Goal: Task Accomplishment & Management: Use online tool/utility

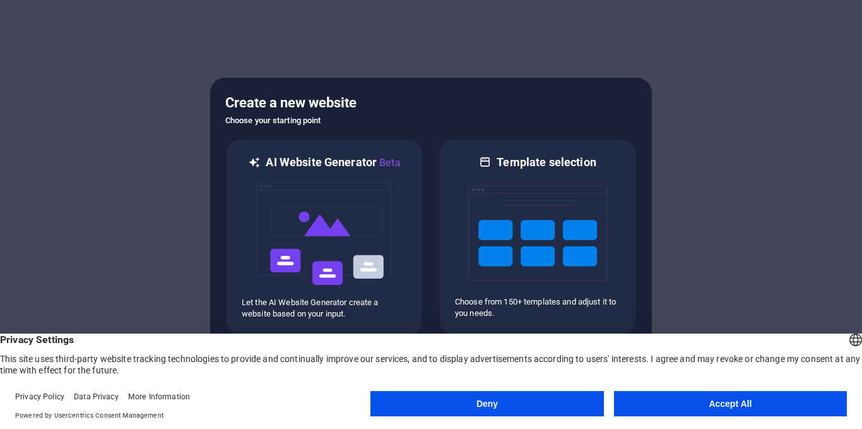
click at [680, 340] on span "Privacy Settings" at bounding box center [431, 339] width 862 height 13
click at [682, 397] on button "Accept All" at bounding box center [730, 403] width 233 height 25
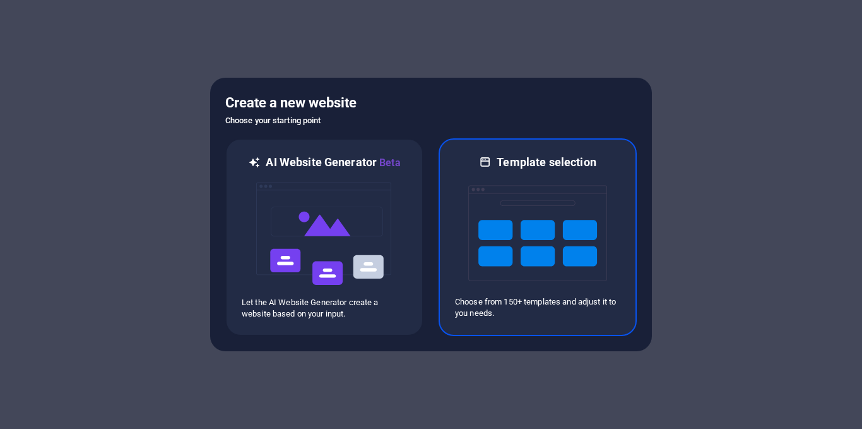
click at [500, 251] on img at bounding box center [537, 233] width 139 height 126
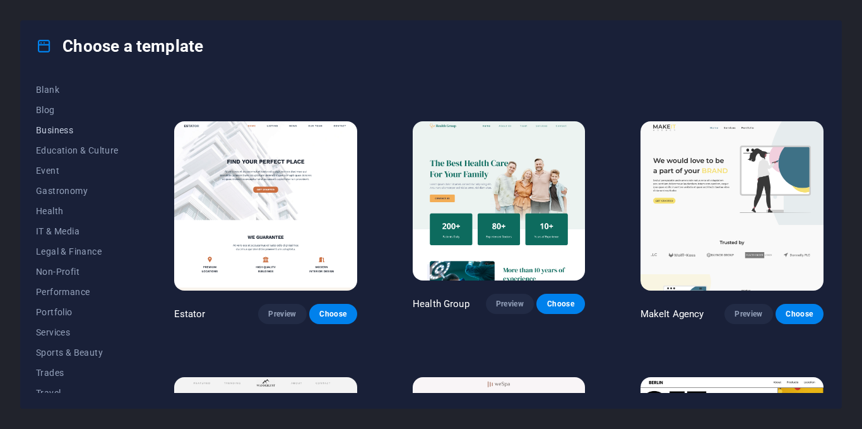
scroll to position [165, 0]
click at [52, 208] on span "Health" at bounding box center [77, 209] width 83 height 10
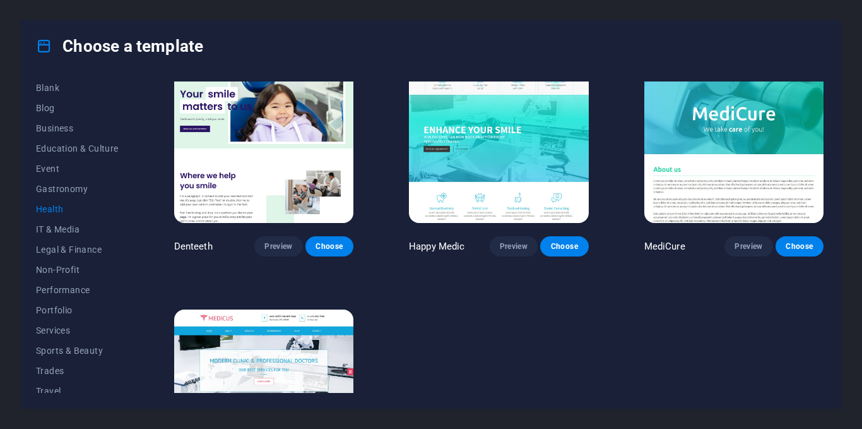
scroll to position [278, 0]
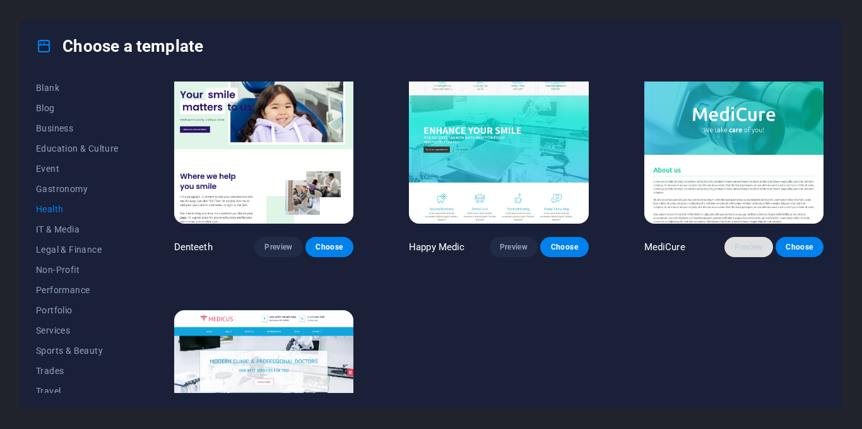
click at [739, 244] on span "Preview" at bounding box center [749, 247] width 28 height 10
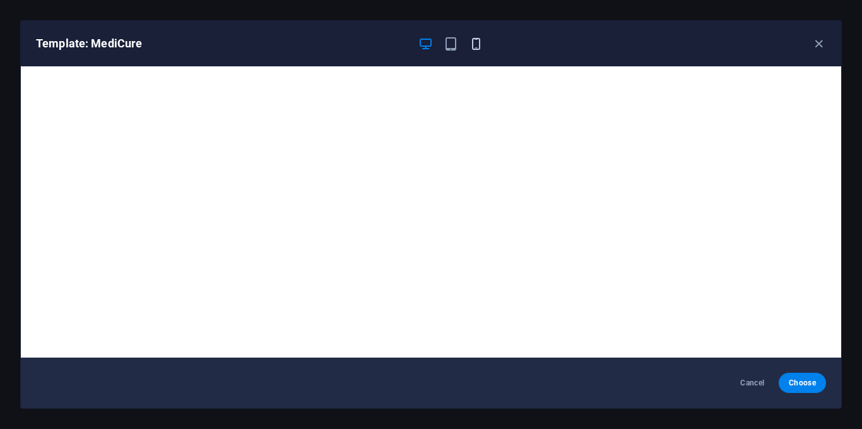
click at [475, 41] on icon "button" at bounding box center [476, 44] width 15 height 15
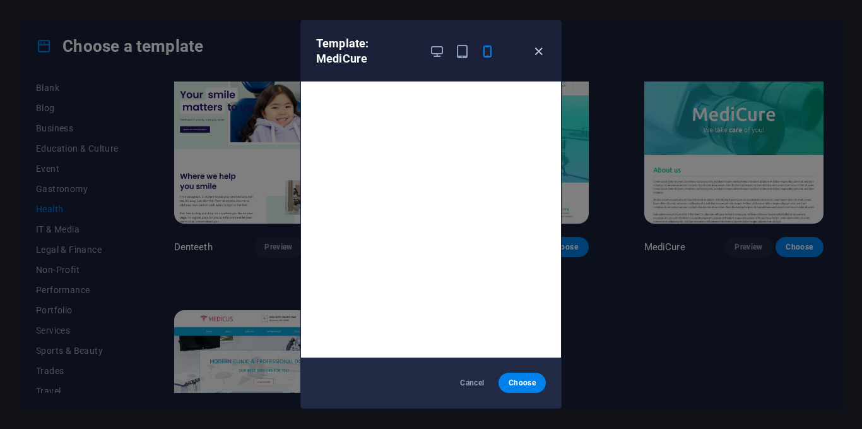
click at [536, 49] on icon "button" at bounding box center [539, 51] width 15 height 15
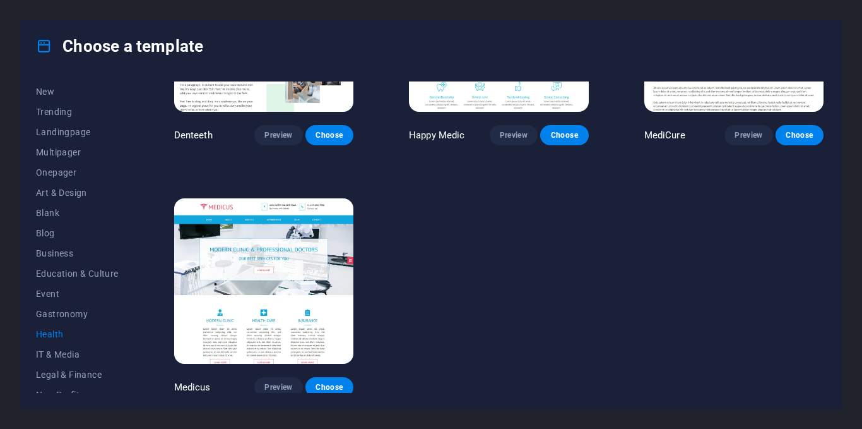
scroll to position [0, 0]
click at [71, 90] on span "All Templates" at bounding box center [77, 91] width 83 height 10
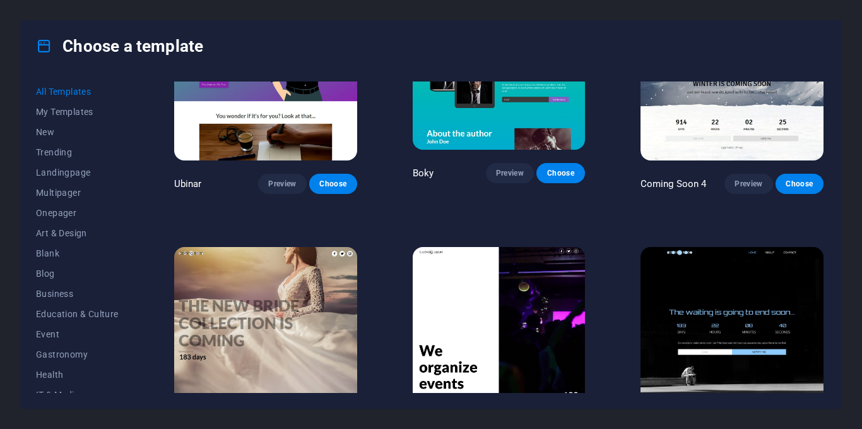
scroll to position [13698, 0]
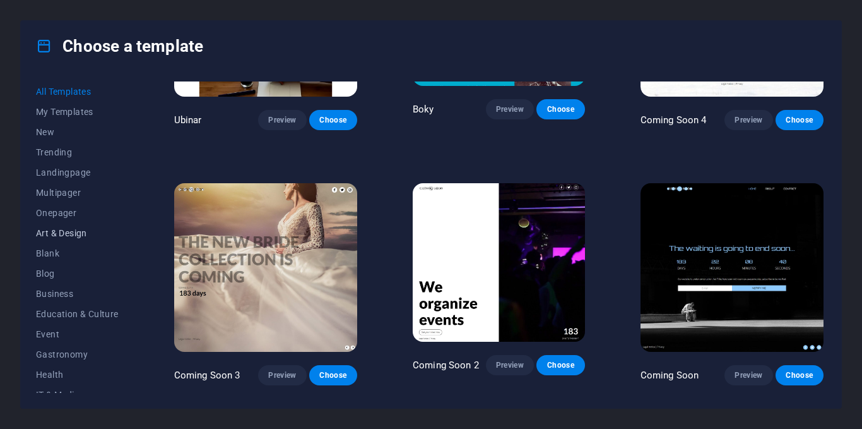
click at [70, 233] on span "Art & Design" at bounding box center [77, 233] width 83 height 10
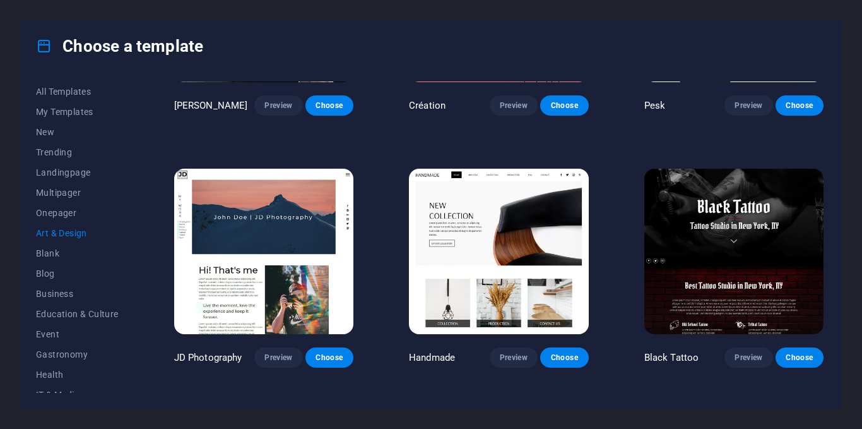
scroll to position [0, 0]
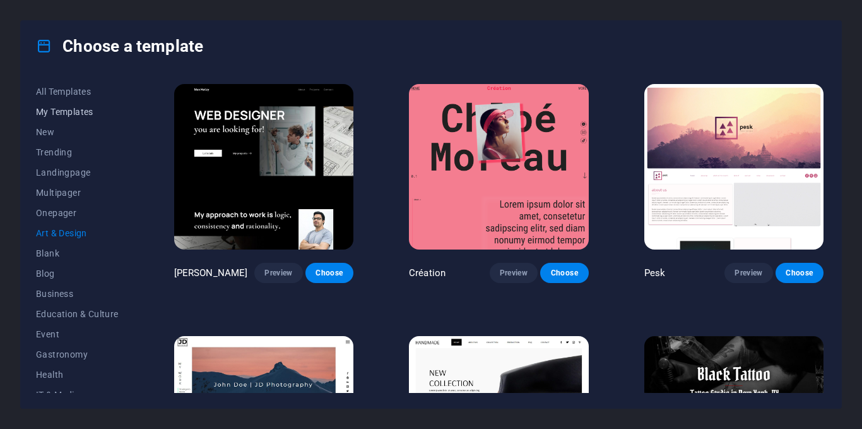
click at [65, 115] on span "My Templates" at bounding box center [77, 112] width 83 height 10
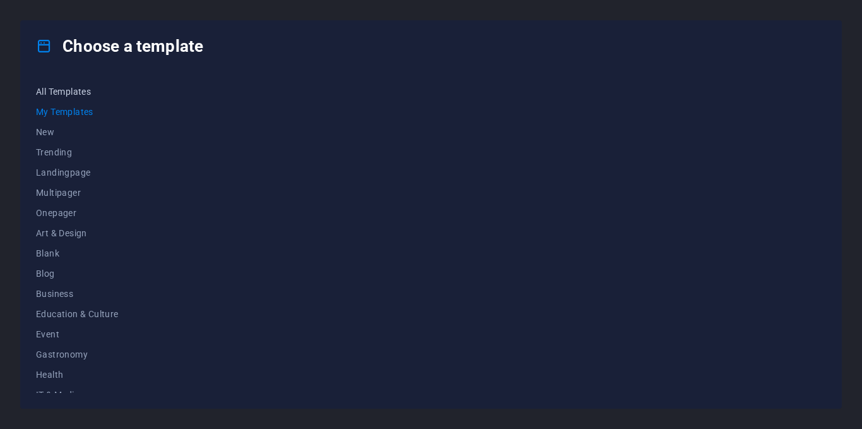
click at [59, 92] on span "All Templates" at bounding box center [77, 91] width 83 height 10
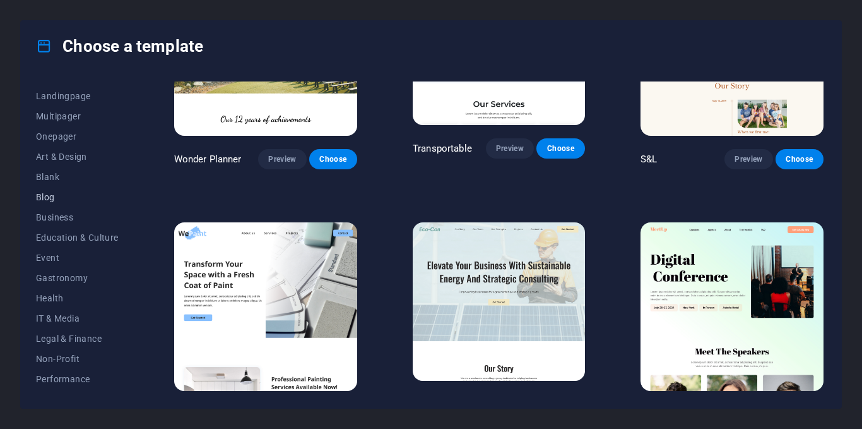
scroll to position [80, 0]
click at [49, 289] on span "Health" at bounding box center [77, 294] width 83 height 10
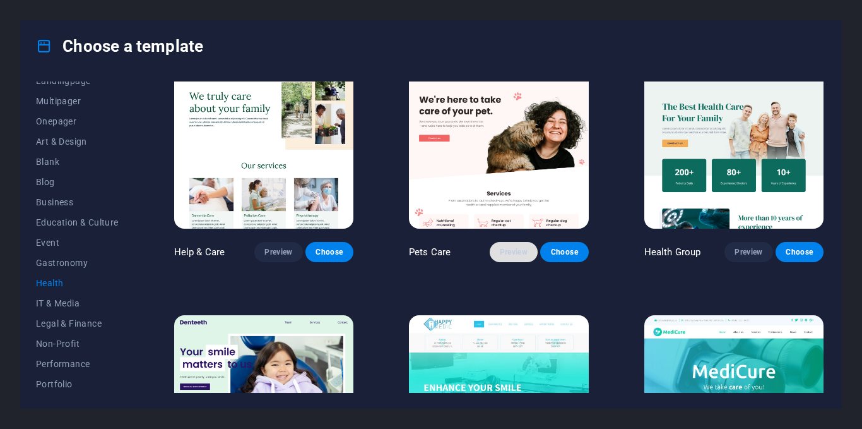
scroll to position [0, 0]
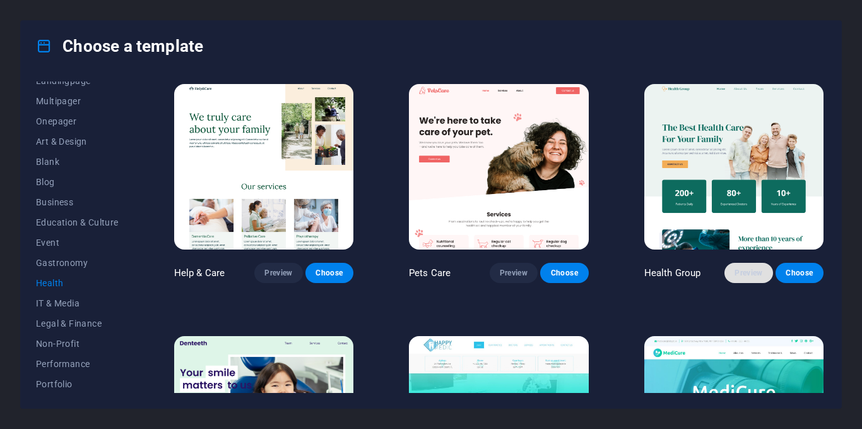
click at [751, 268] on span "Preview" at bounding box center [749, 273] width 28 height 10
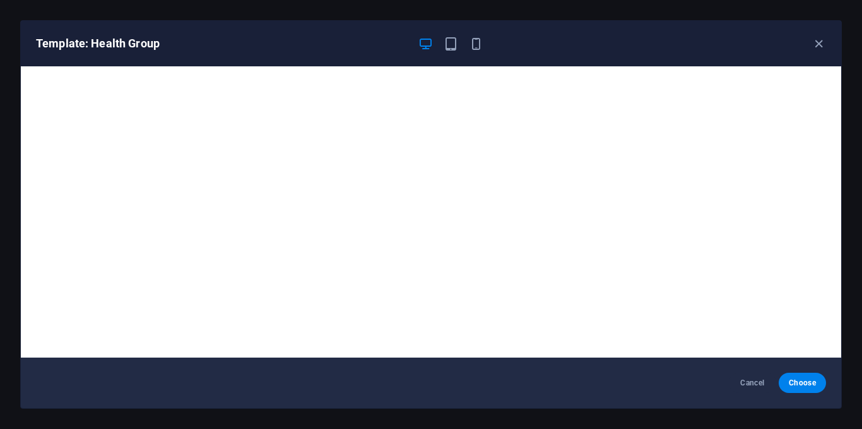
scroll to position [3, 0]
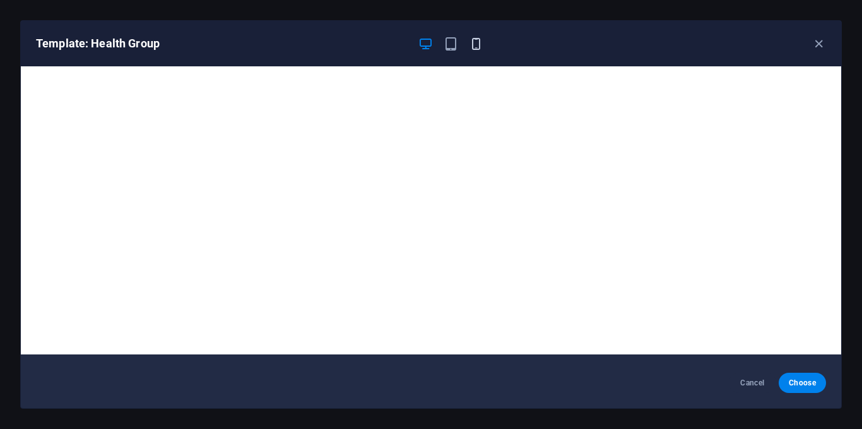
click at [471, 45] on icon "button" at bounding box center [476, 44] width 15 height 15
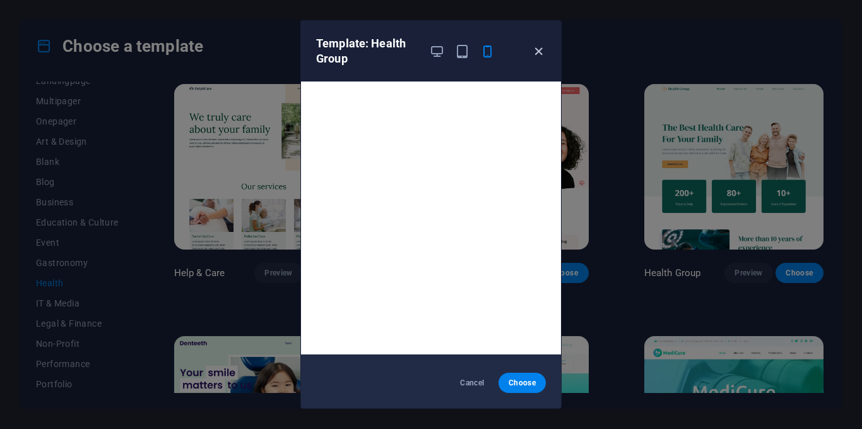
click at [535, 54] on icon "button" at bounding box center [539, 51] width 15 height 15
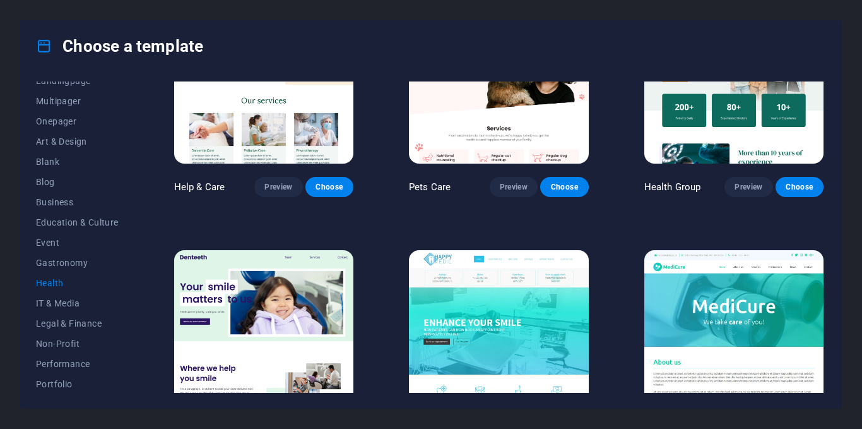
scroll to position [0, 0]
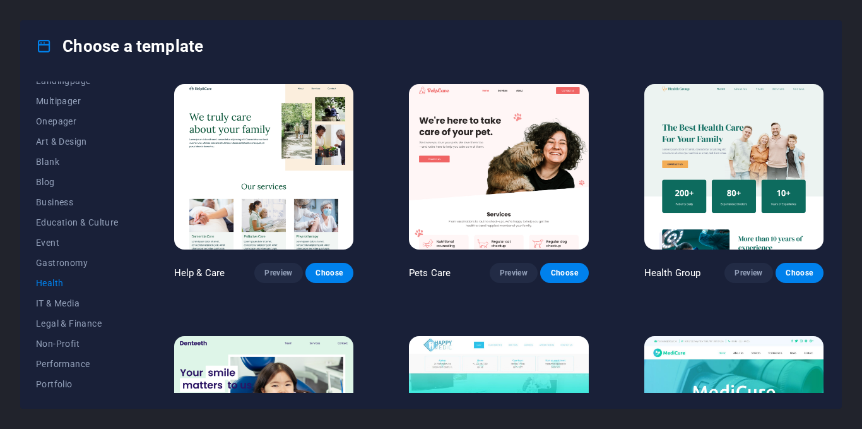
click at [241, 194] on img at bounding box center [263, 166] width 179 height 165
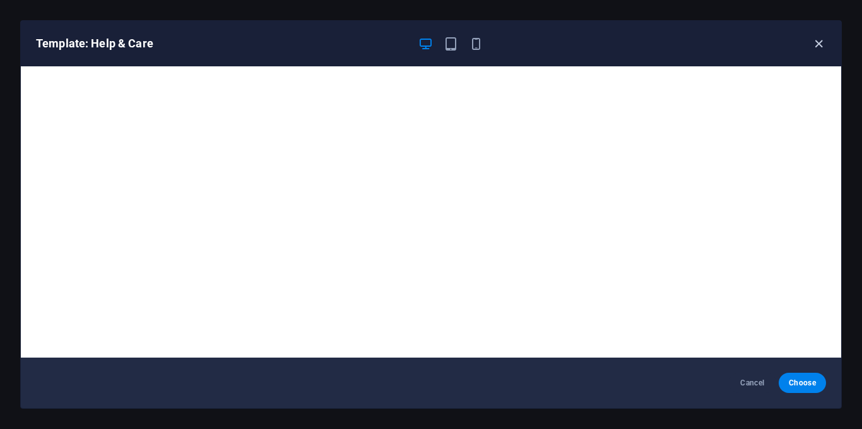
click at [822, 50] on icon "button" at bounding box center [819, 44] width 15 height 15
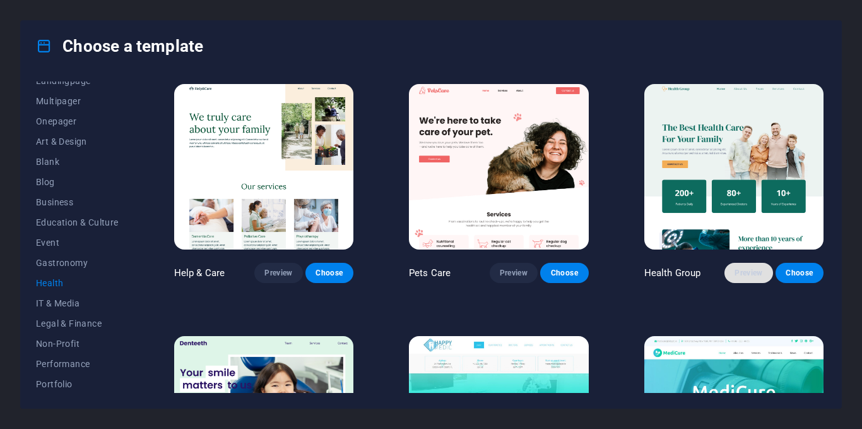
click at [743, 271] on span "Preview" at bounding box center [749, 273] width 28 height 10
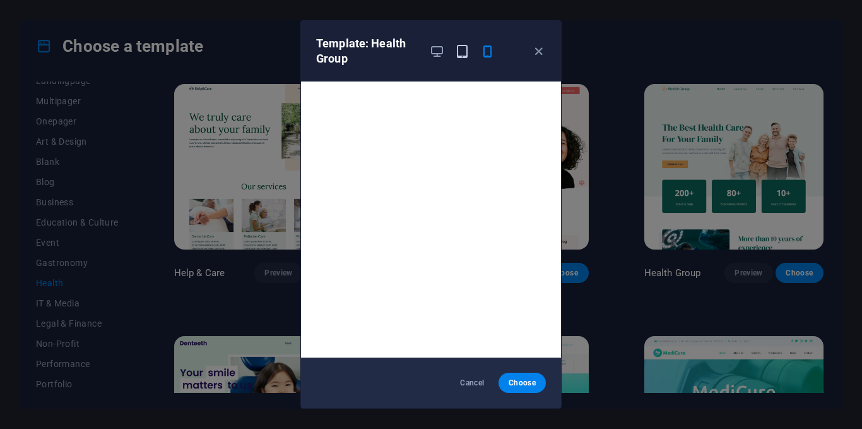
click at [456, 47] on icon "button" at bounding box center [462, 51] width 15 height 15
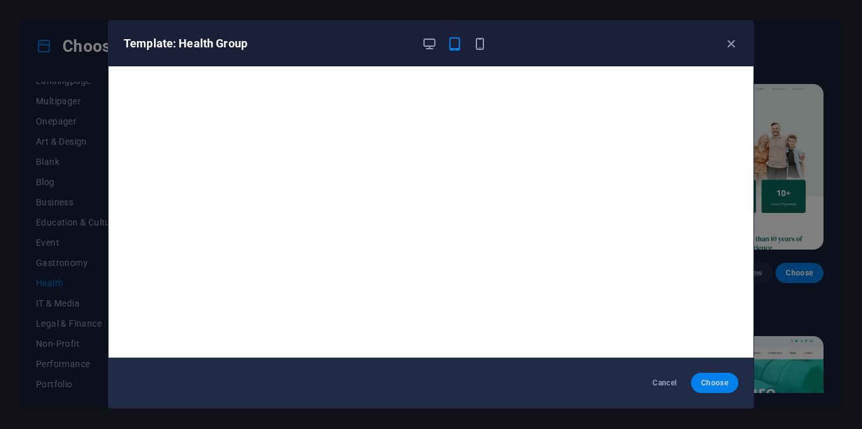
click at [712, 381] on span "Choose" at bounding box center [714, 383] width 27 height 10
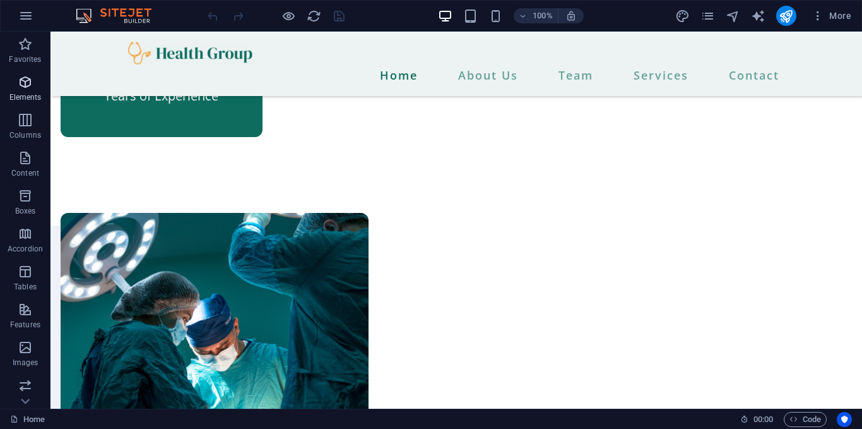
click at [32, 87] on icon "button" at bounding box center [25, 81] width 15 height 15
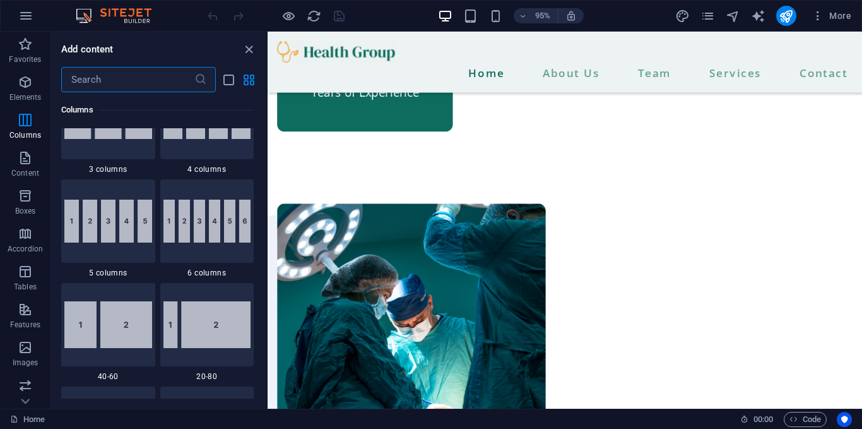
scroll to position [782, 0]
click at [251, 83] on icon "grid-view" at bounding box center [249, 80] width 15 height 15
click at [251, 47] on icon "close panel" at bounding box center [249, 49] width 15 height 15
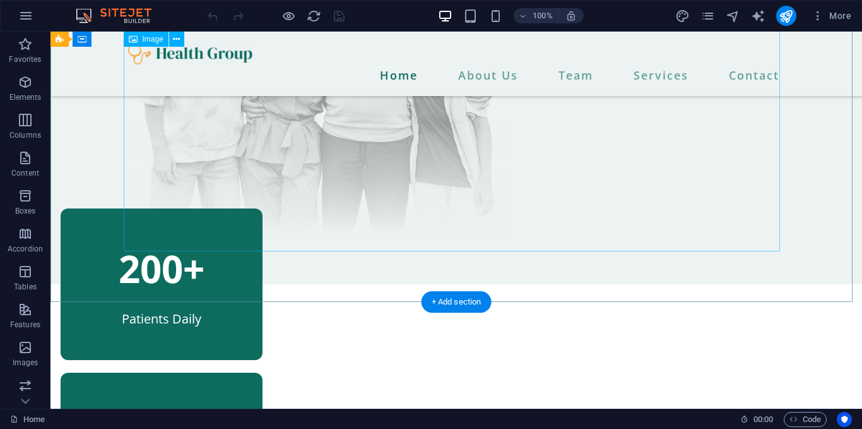
scroll to position [439, 0]
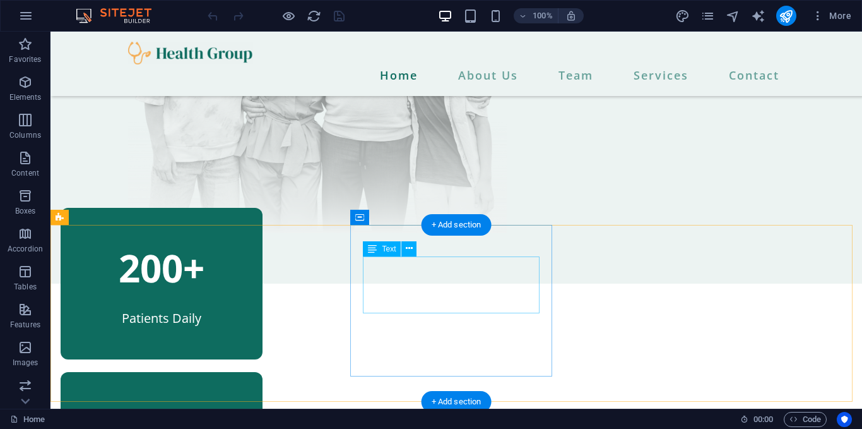
click at [250, 403] on div "80+" at bounding box center [161, 431] width 177 height 57
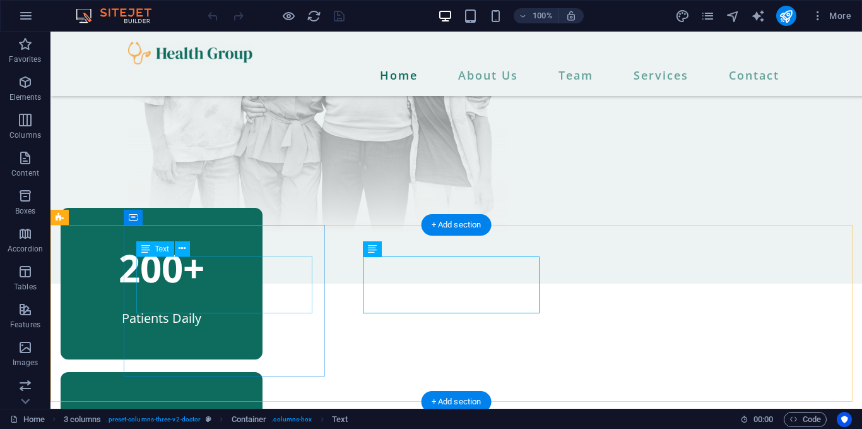
click at [235, 288] on div "200+" at bounding box center [161, 267] width 177 height 57
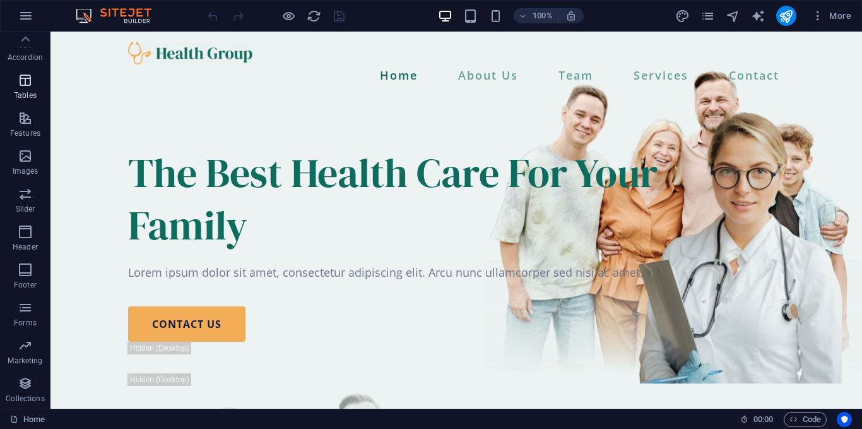
scroll to position [0, 0]
click at [30, 18] on icon "button" at bounding box center [25, 15] width 15 height 15
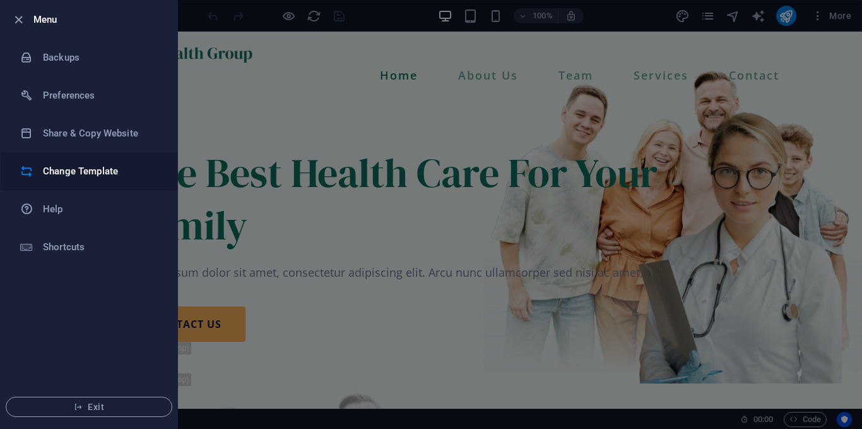
click at [76, 176] on h6 "Change Template" at bounding box center [101, 171] width 117 height 15
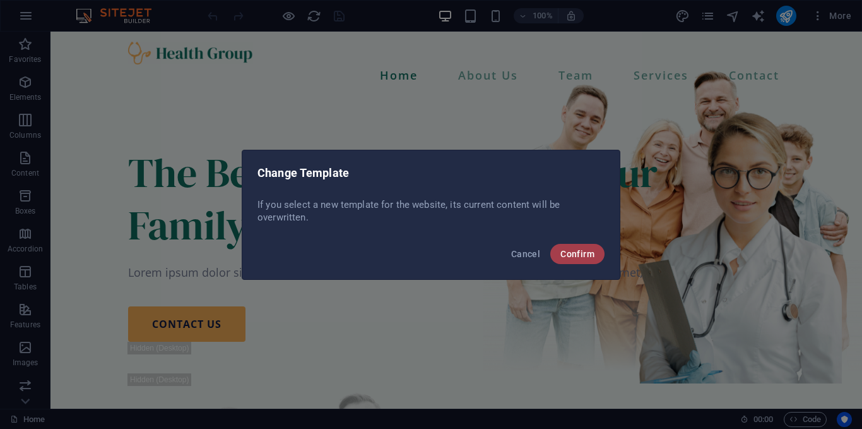
click at [573, 255] on span "Confirm" at bounding box center [578, 254] width 34 height 10
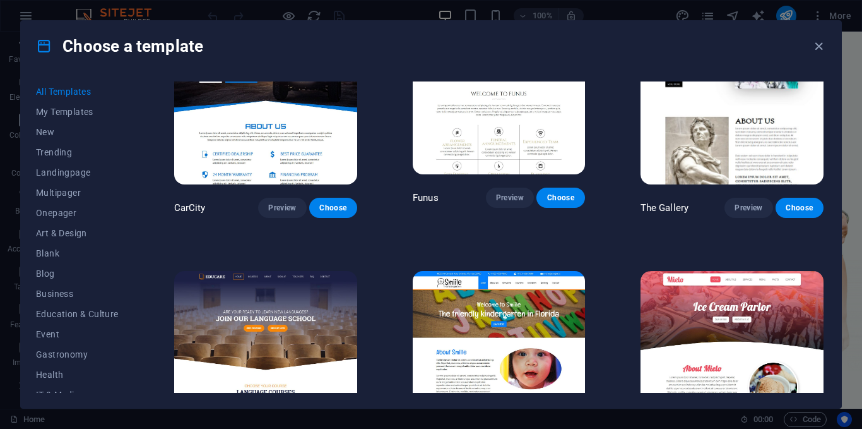
scroll to position [7735, 0]
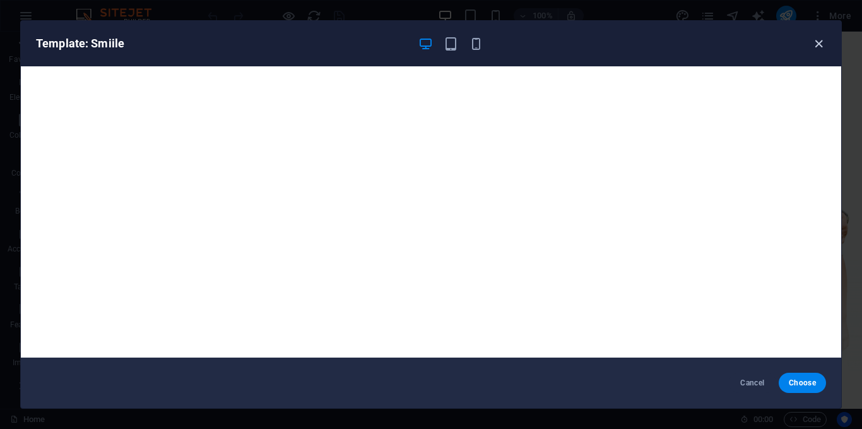
click at [819, 45] on icon "button" at bounding box center [819, 44] width 15 height 15
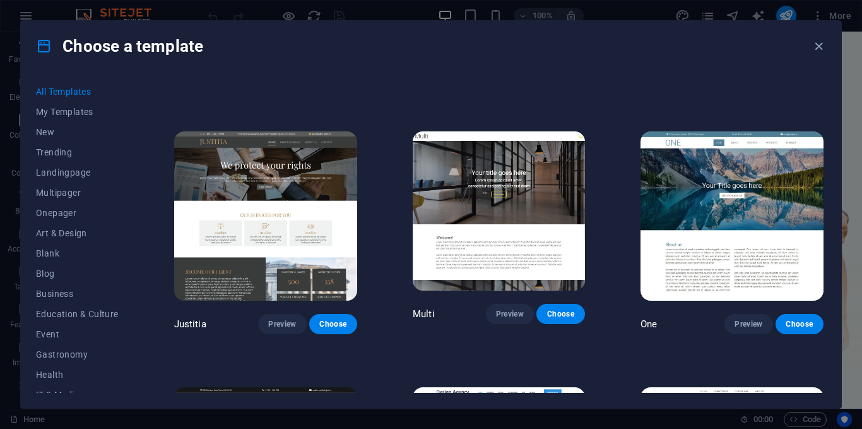
scroll to position [10430, 0]
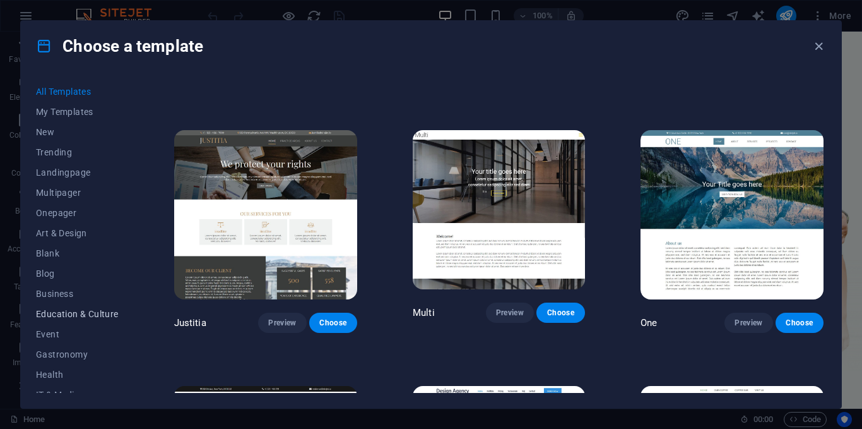
click at [78, 309] on span "Education & Culture" at bounding box center [77, 314] width 83 height 10
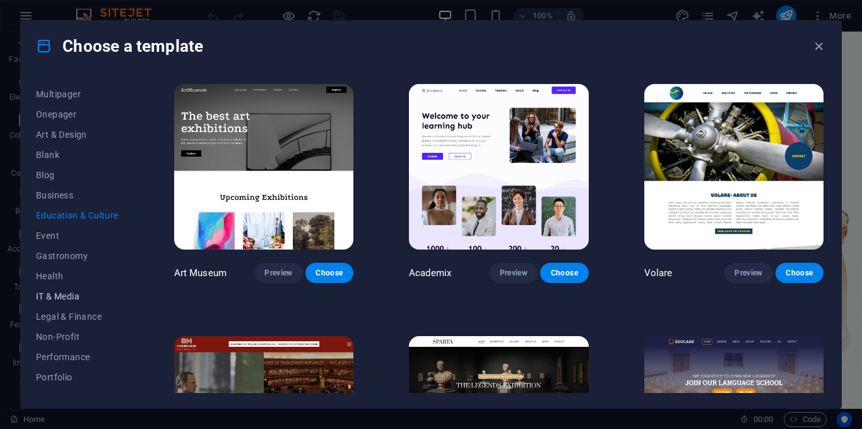
scroll to position [194, 0]
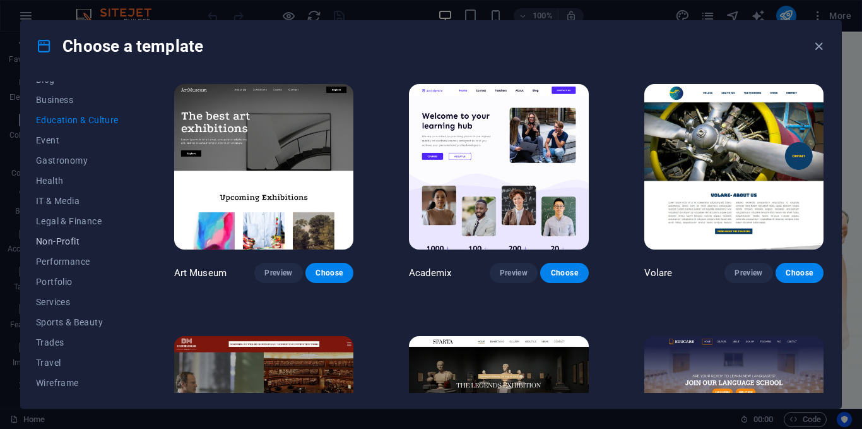
click at [68, 248] on button "Non-Profit" at bounding box center [77, 241] width 83 height 20
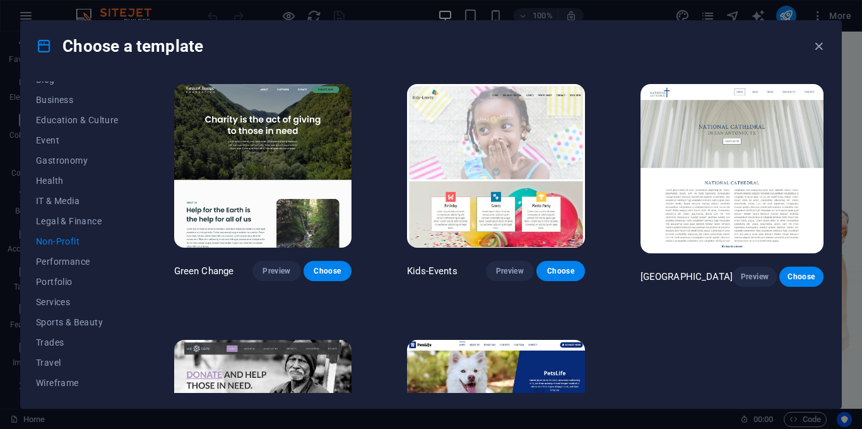
scroll to position [145, 0]
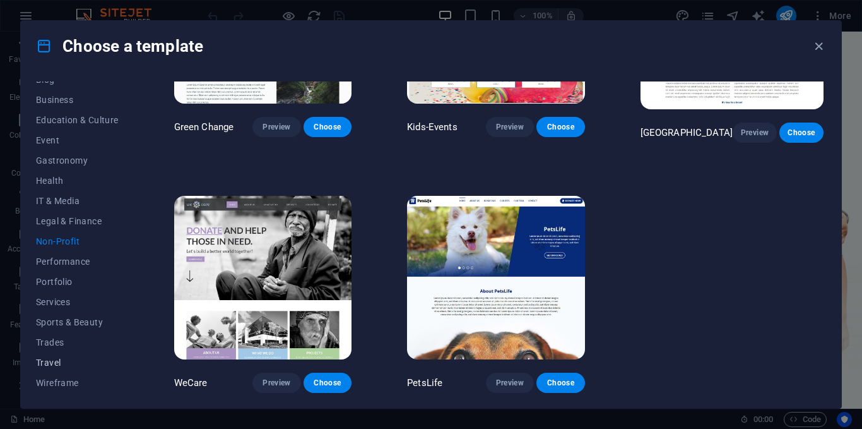
click at [54, 357] on span "Travel" at bounding box center [77, 362] width 83 height 10
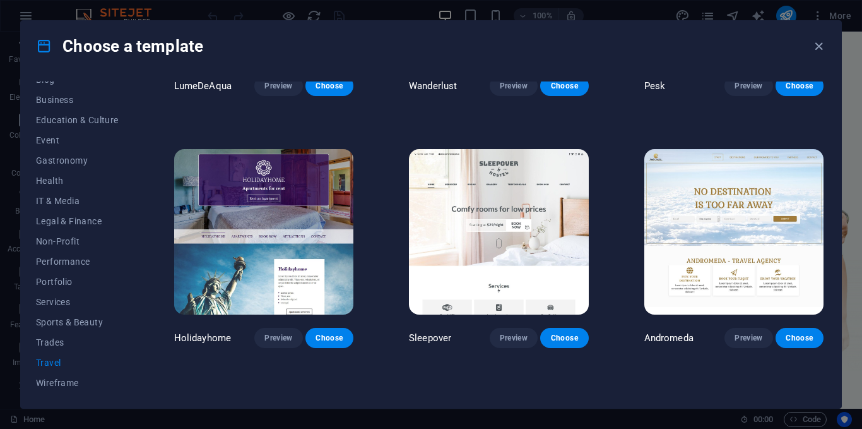
scroll to position [189, 0]
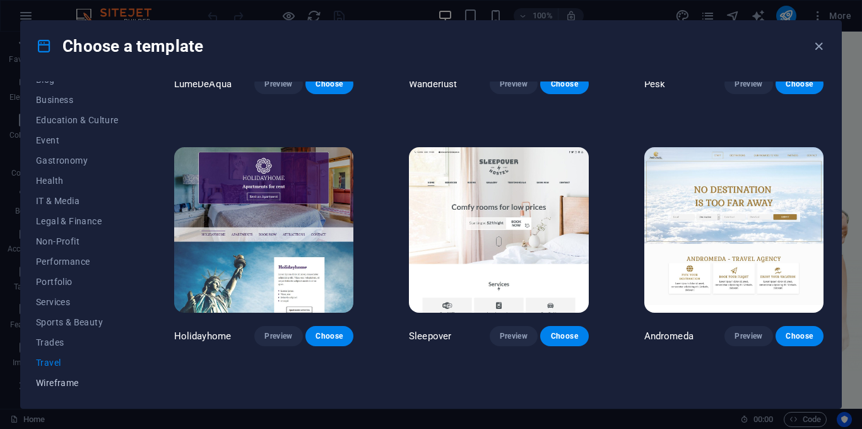
click at [72, 375] on button "Wireframe" at bounding box center [77, 382] width 83 height 20
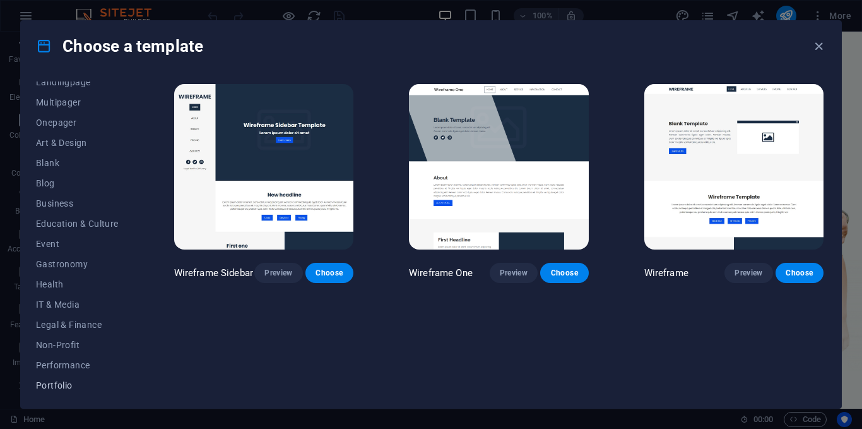
scroll to position [0, 0]
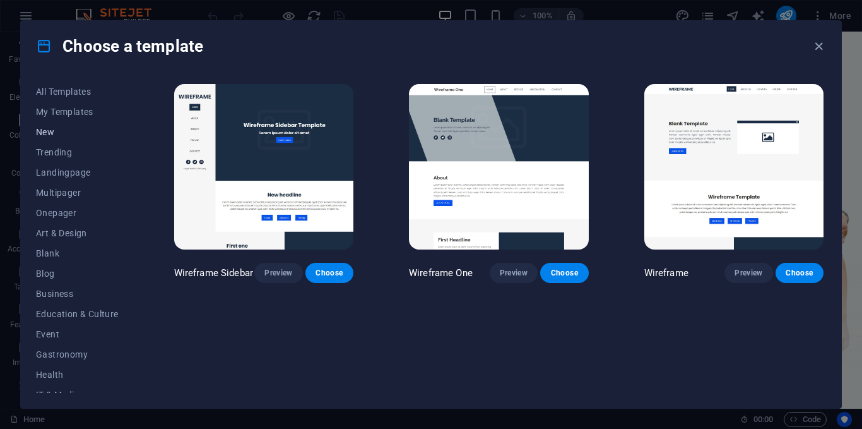
click at [61, 130] on span "New" at bounding box center [77, 132] width 83 height 10
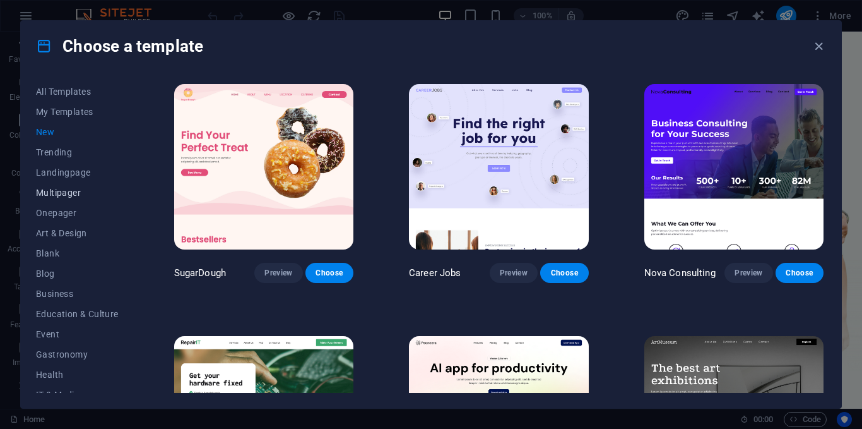
click at [61, 189] on span "Multipager" at bounding box center [77, 193] width 83 height 10
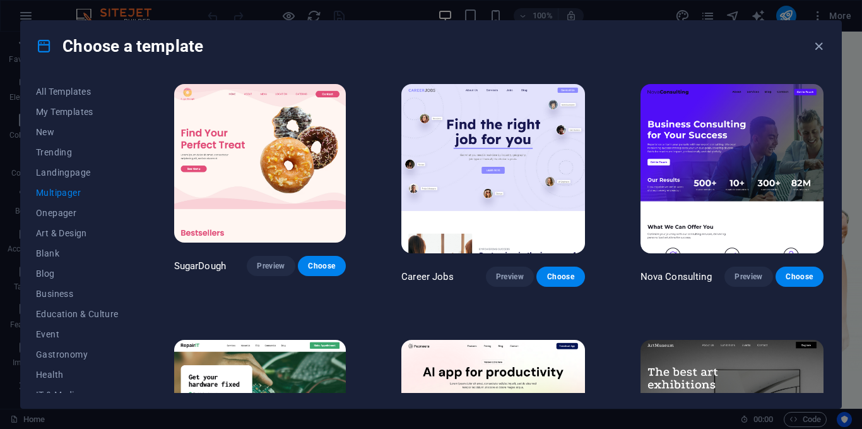
click at [61, 189] on span "Multipager" at bounding box center [77, 193] width 83 height 10
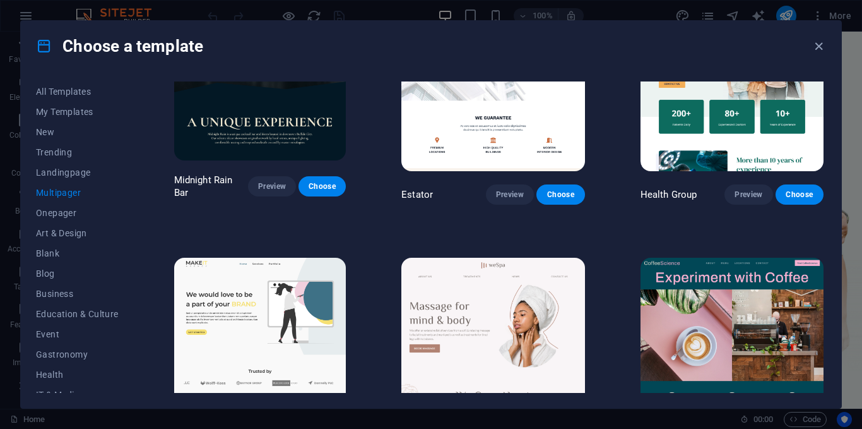
scroll to position [1613, 0]
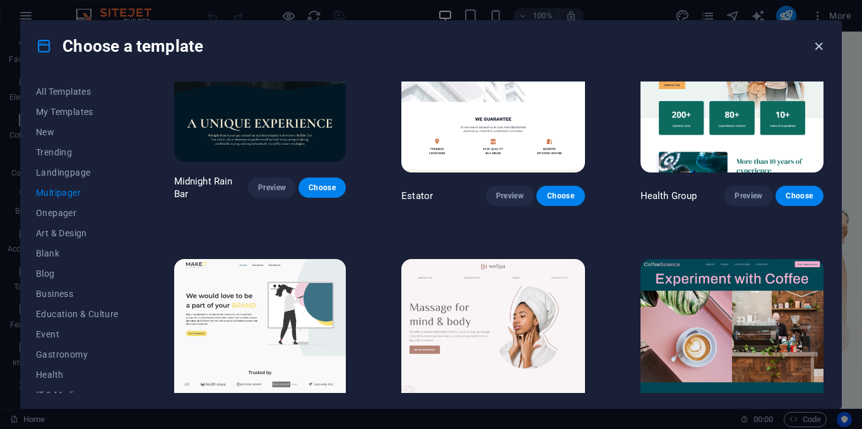
click at [816, 44] on icon "button" at bounding box center [819, 46] width 15 height 15
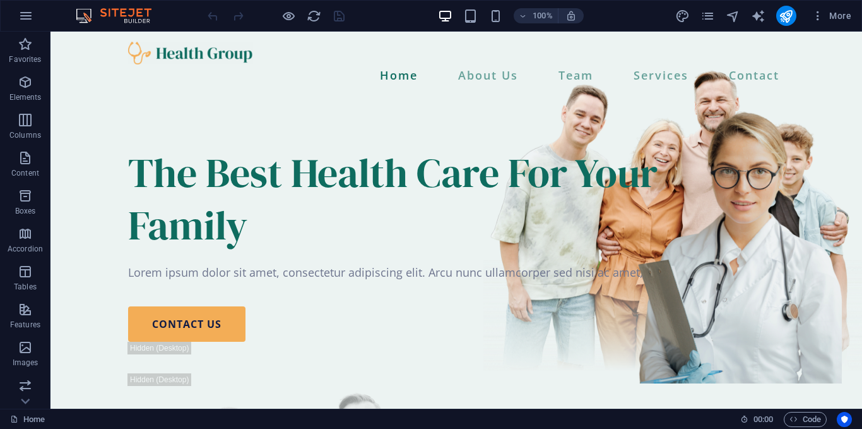
click at [92, 20] on img at bounding box center [120, 15] width 95 height 15
click at [463, 33] on div "+" at bounding box center [456, 37] width 25 height 11
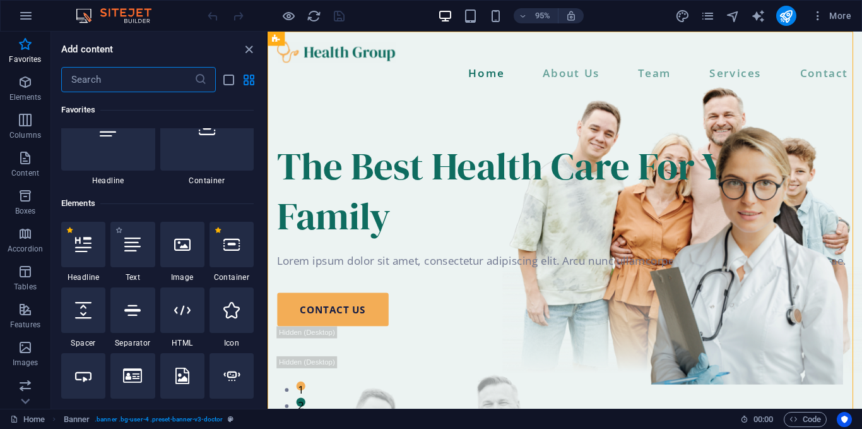
scroll to position [43, 0]
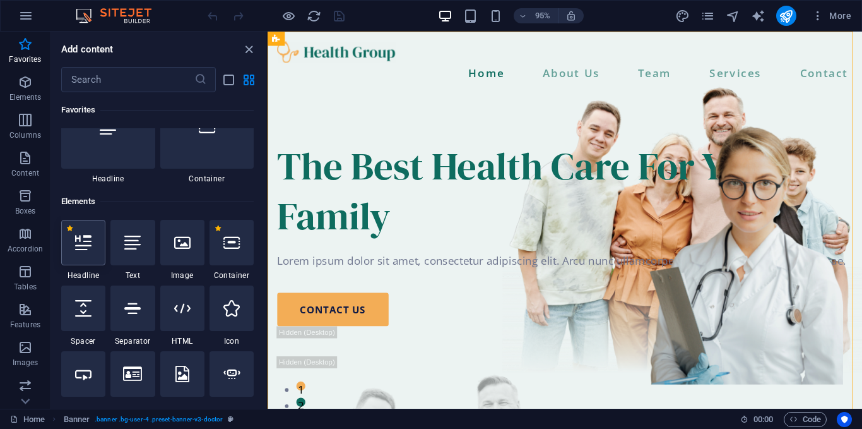
click at [87, 256] on div at bounding box center [83, 242] width 44 height 45
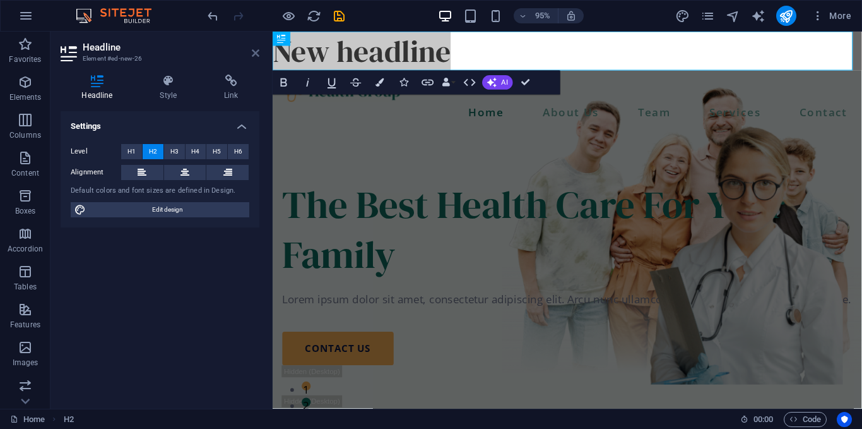
click at [252, 51] on icon at bounding box center [256, 53] width 8 height 10
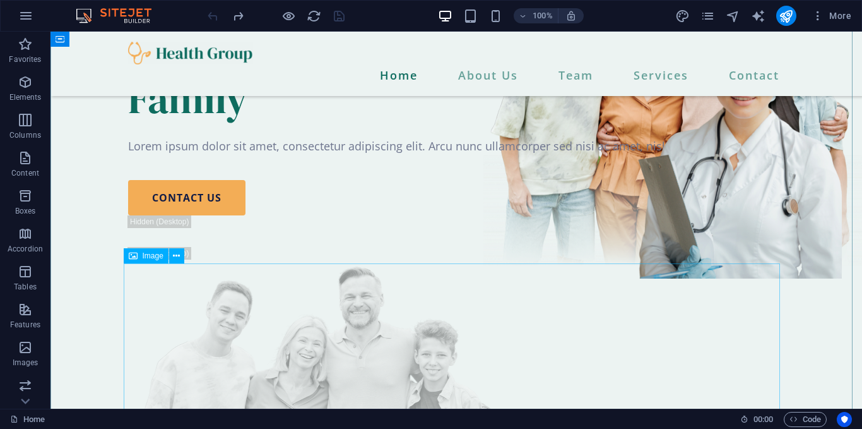
scroll to position [106, 0]
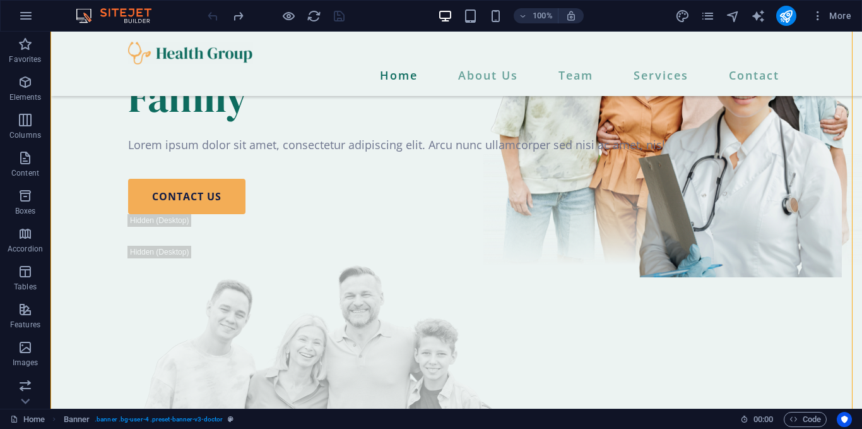
drag, startPoint x: 229, startPoint y: 282, endPoint x: 239, endPoint y: 189, distance: 93.4
click at [239, 189] on div "The Best Health Care For Your Family Lorem ipsum dolor sit amet, consectetur ad…" at bounding box center [456, 292] width 677 height 648
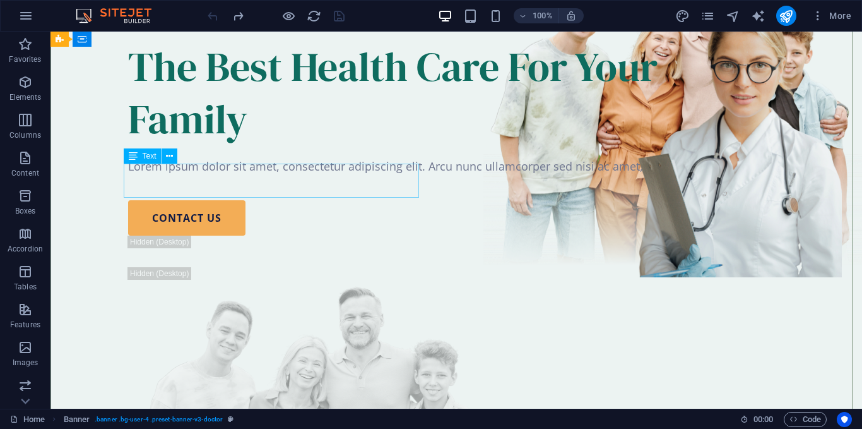
scroll to position [0, 0]
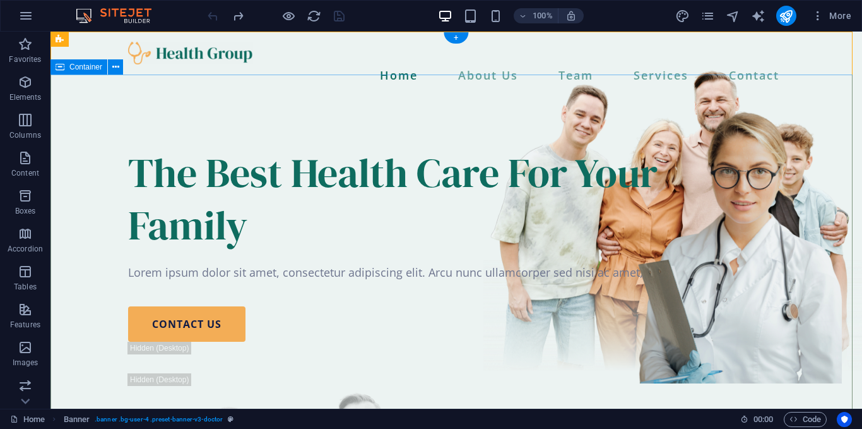
click at [70, 166] on div "The Best Health Care For Your Family Lorem ipsum dolor sit amet, consectetur ad…" at bounding box center [457, 420] width 812 height 648
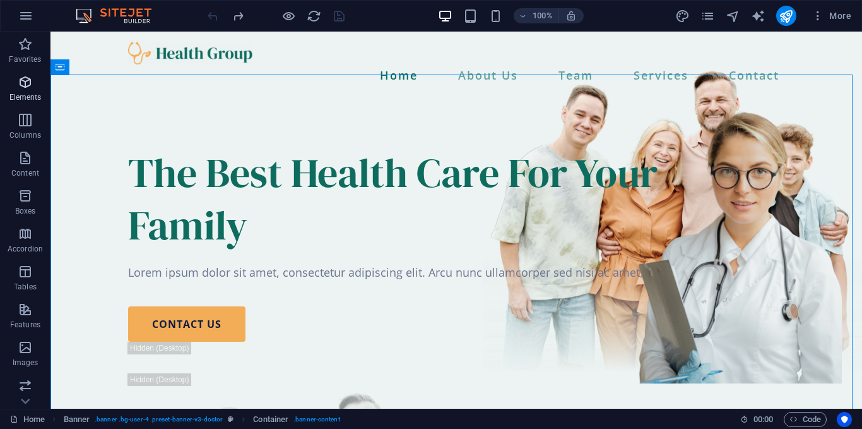
click at [28, 95] on p "Elements" at bounding box center [25, 97] width 32 height 10
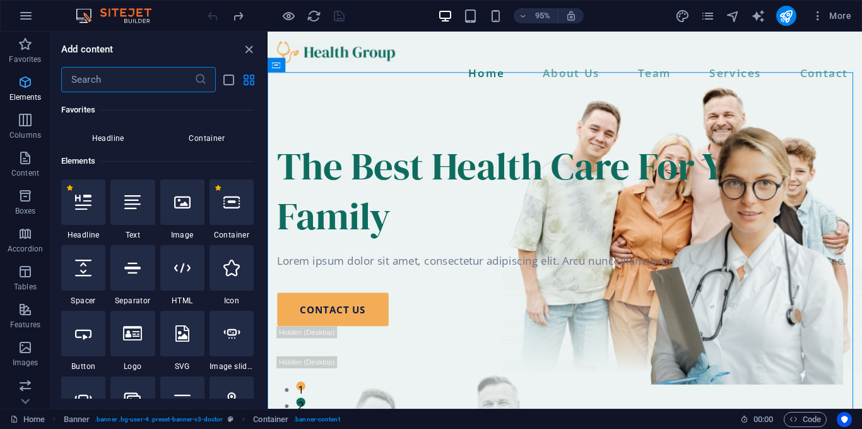
scroll to position [134, 0]
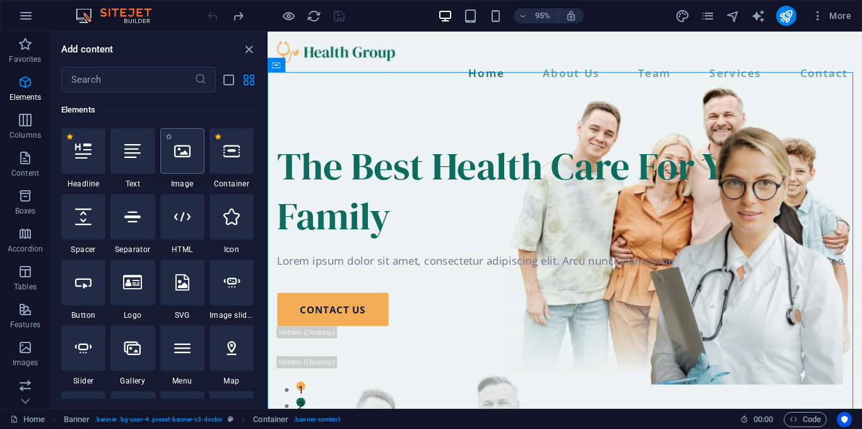
click at [190, 164] on div at bounding box center [182, 150] width 44 height 45
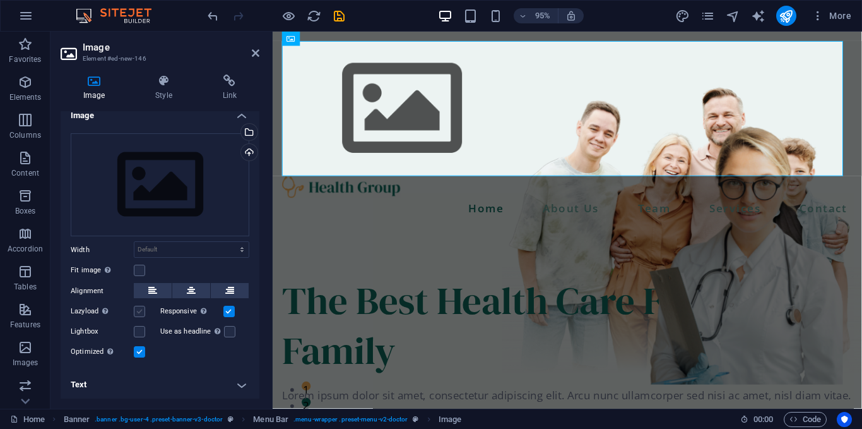
scroll to position [0, 0]
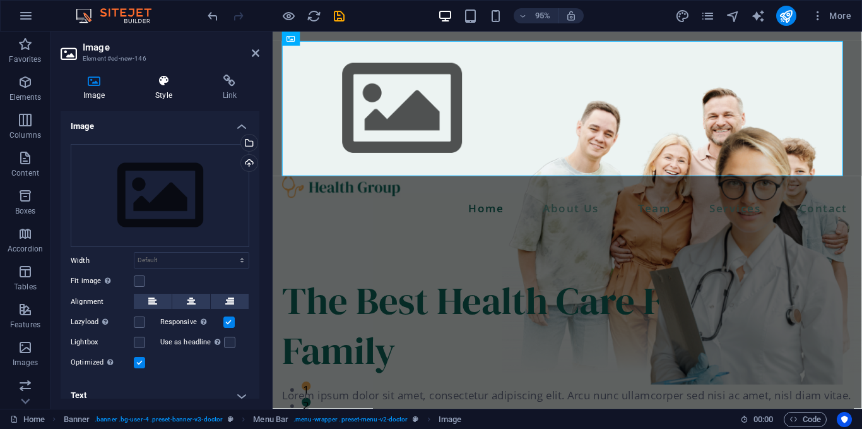
click at [158, 90] on h4 "Style" at bounding box center [166, 87] width 67 height 27
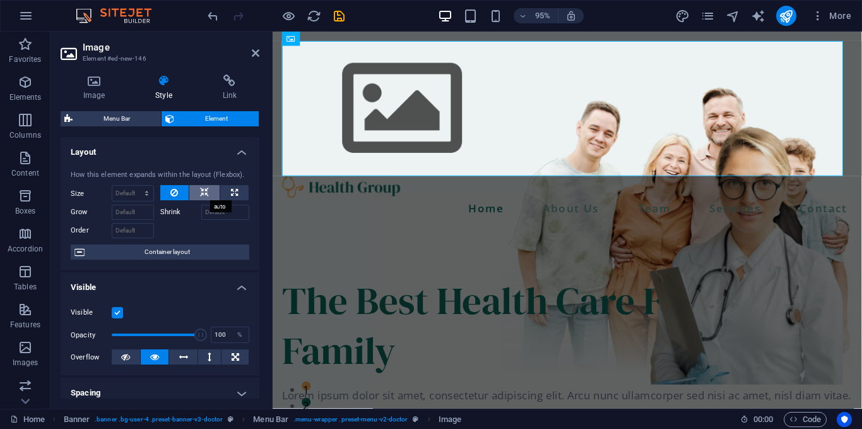
click at [204, 188] on icon at bounding box center [204, 192] width 9 height 15
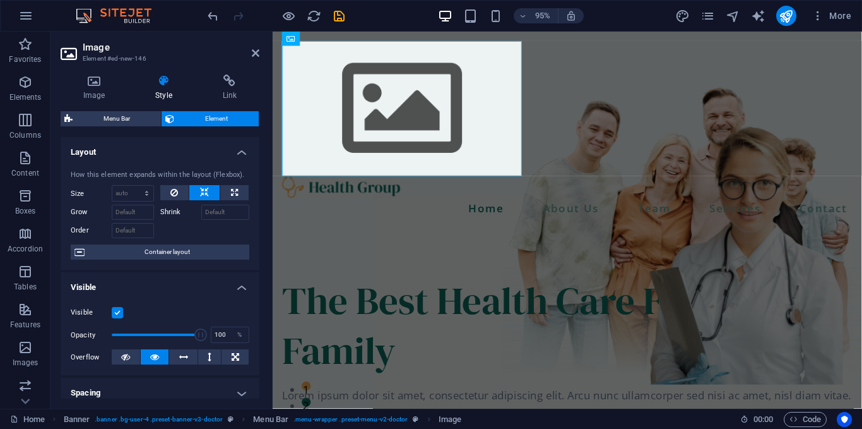
click at [204, 188] on icon at bounding box center [204, 192] width 9 height 15
click at [222, 191] on button at bounding box center [234, 192] width 28 height 15
type input "100"
select select "%"
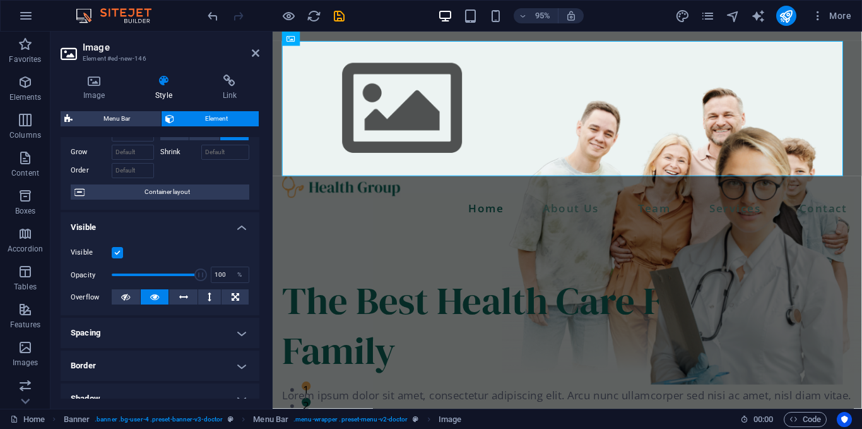
scroll to position [57, 0]
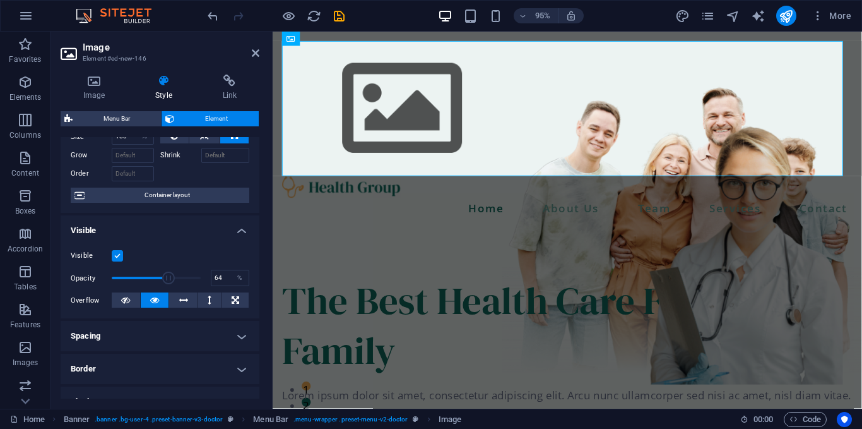
click at [167, 278] on span at bounding box center [156, 277] width 89 height 19
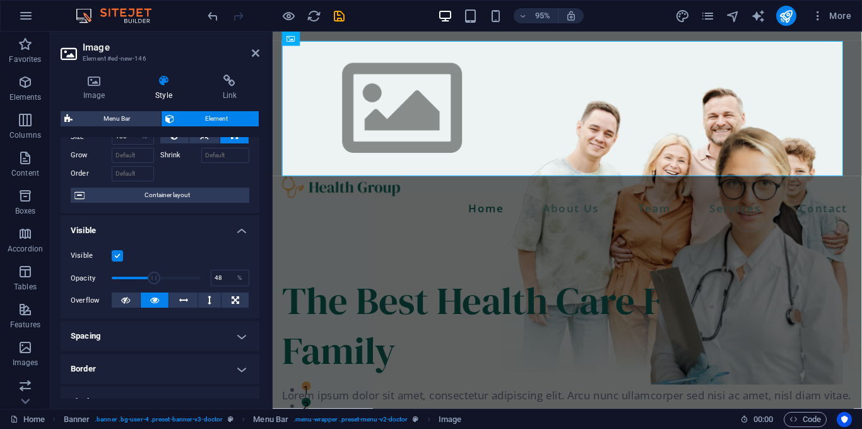
type input "47"
drag, startPoint x: 167, startPoint y: 278, endPoint x: 152, endPoint y: 279, distance: 15.2
click at [152, 279] on span at bounding box center [153, 277] width 13 height 13
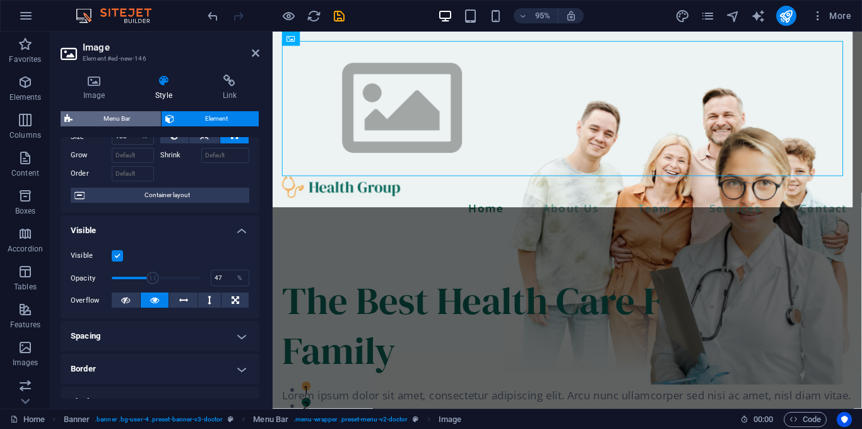
click at [67, 119] on icon at bounding box center [68, 118] width 8 height 15
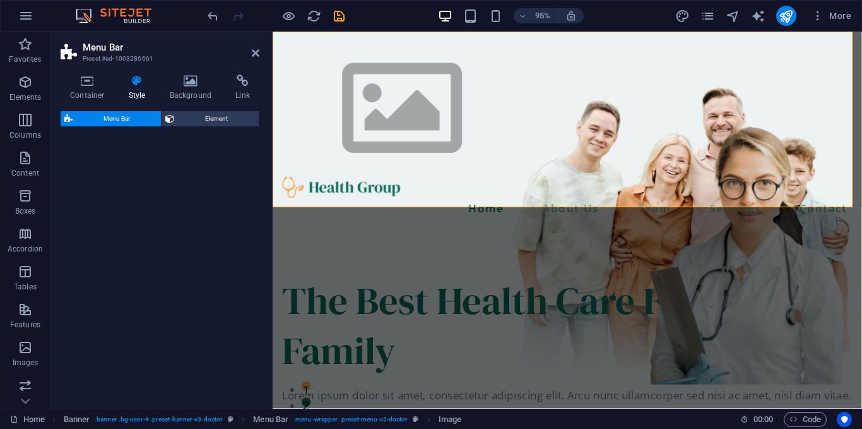
select select "rem"
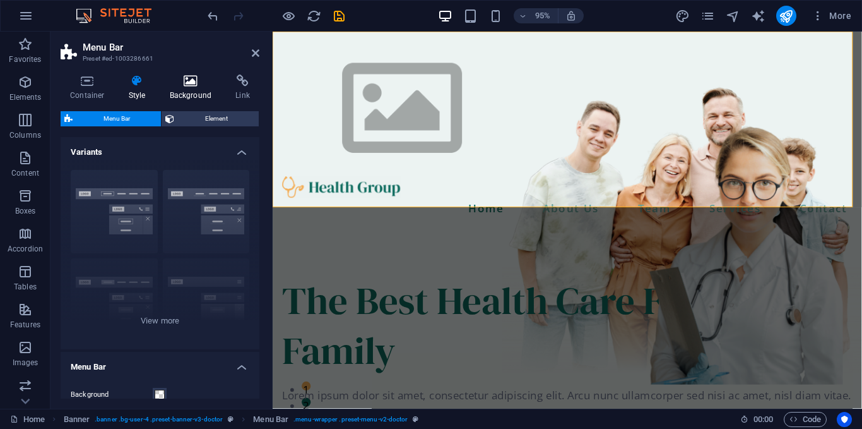
click at [190, 80] on icon at bounding box center [190, 80] width 61 height 13
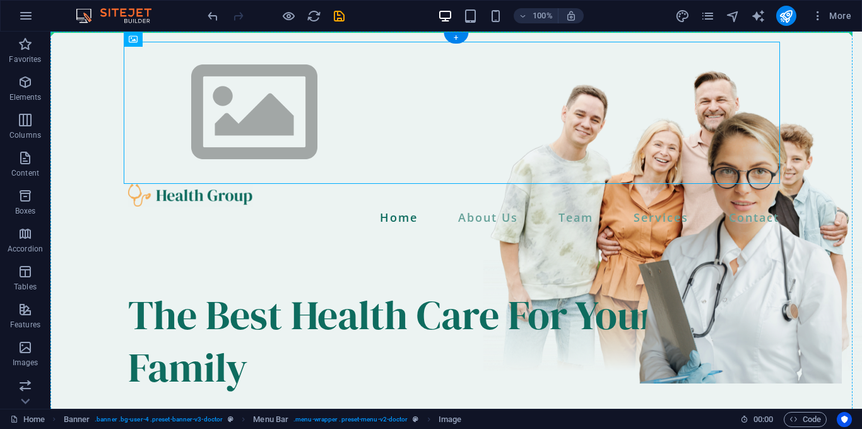
drag, startPoint x: 282, startPoint y: 110, endPoint x: 187, endPoint y: 272, distance: 187.6
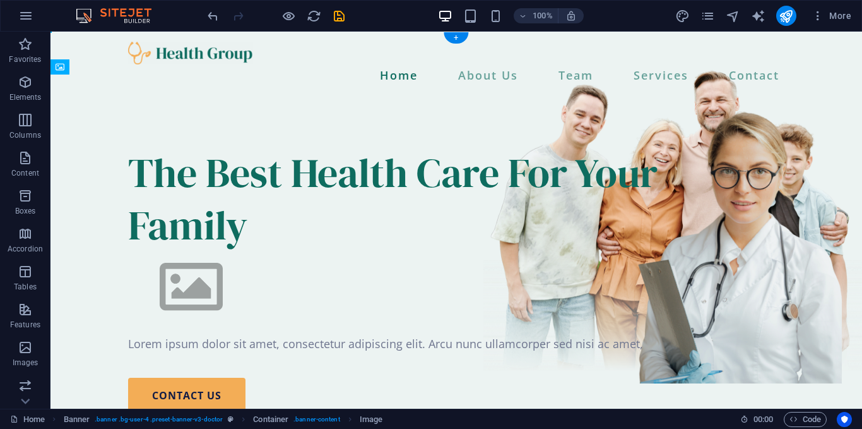
drag, startPoint x: 230, startPoint y: 227, endPoint x: 215, endPoint y: 283, distance: 58.2
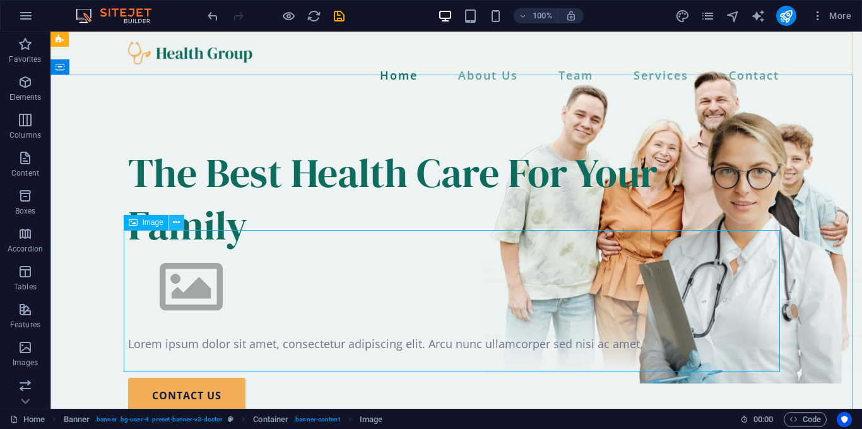
click at [176, 225] on icon at bounding box center [176, 222] width 7 height 13
click at [191, 319] on figure at bounding box center [456, 286] width 657 height 71
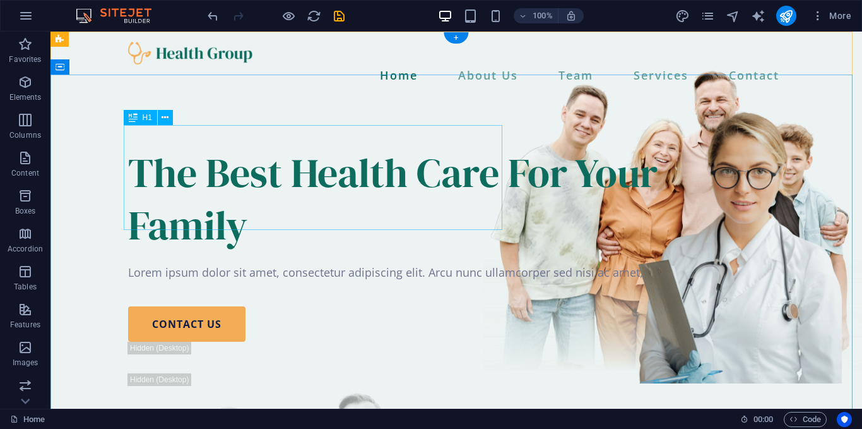
click at [209, 179] on div "The Best Health Care For Your Family" at bounding box center [456, 198] width 657 height 105
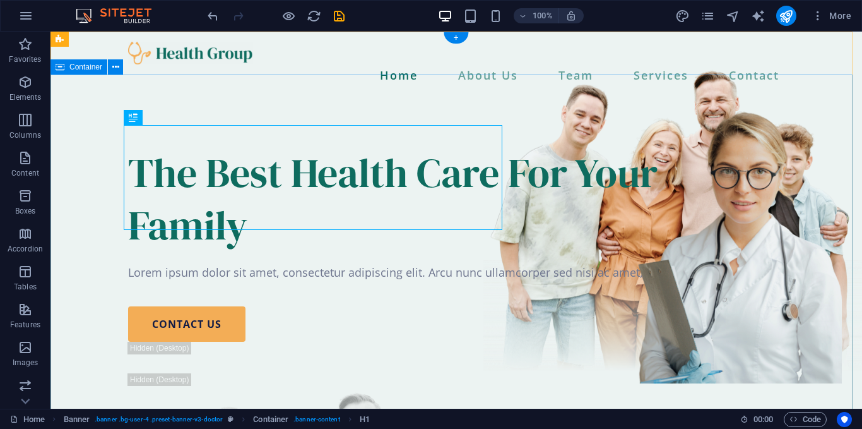
click at [78, 140] on div "The Best Health Care For Your Family Lorem ipsum dolor sit amet, consectetur ad…" at bounding box center [457, 420] width 812 height 648
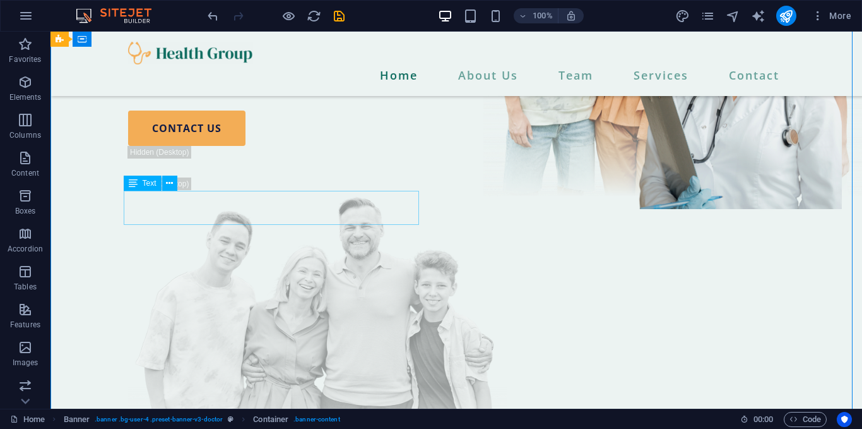
scroll to position [0, 0]
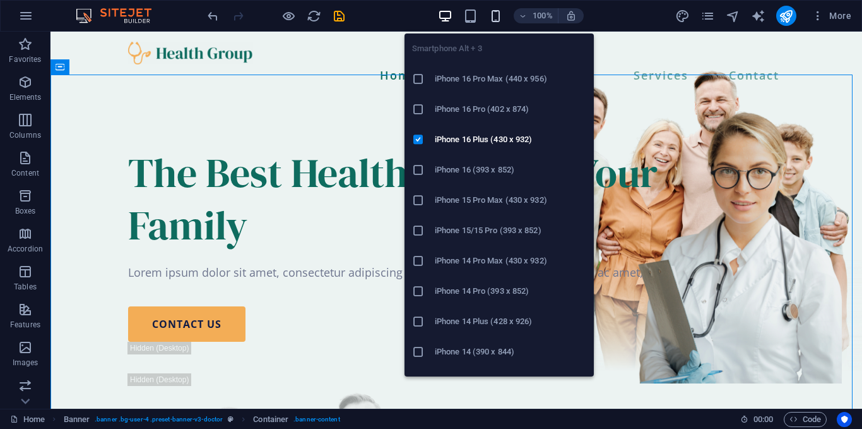
click at [492, 13] on icon "button" at bounding box center [496, 16] width 15 height 15
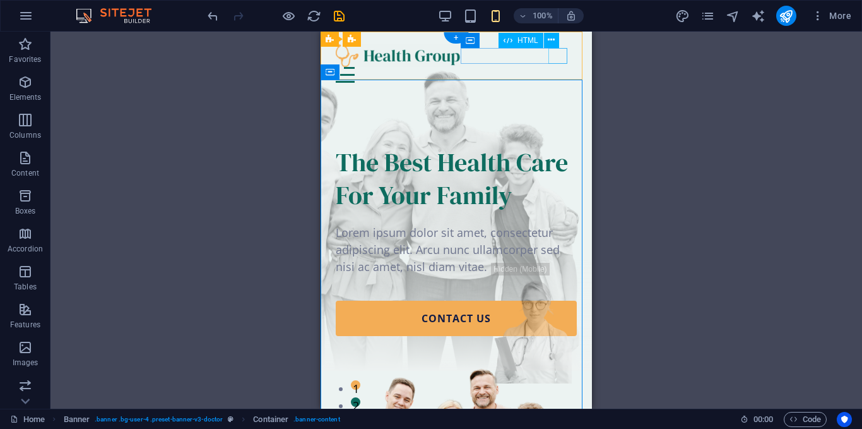
click at [560, 67] on div "Menu" at bounding box center [456, 75] width 241 height 16
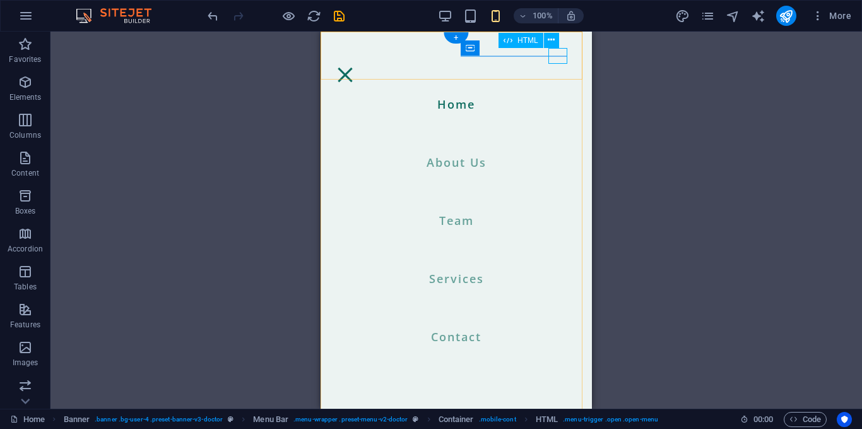
click at [355, 67] on div "Menu" at bounding box center [345, 75] width 19 height 16
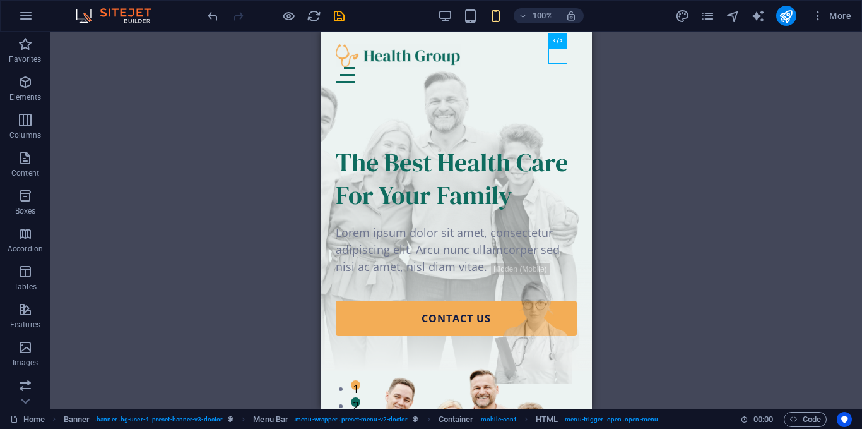
click at [471, 24] on div "100%" at bounding box center [511, 16] width 146 height 20
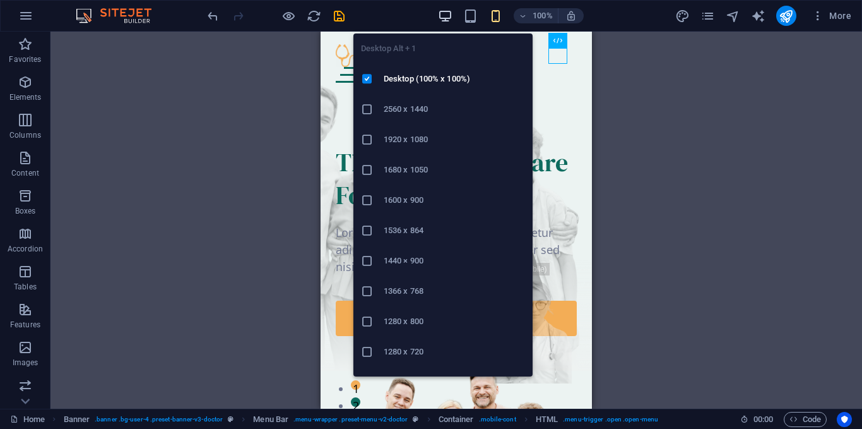
click at [445, 15] on icon "button" at bounding box center [445, 16] width 15 height 15
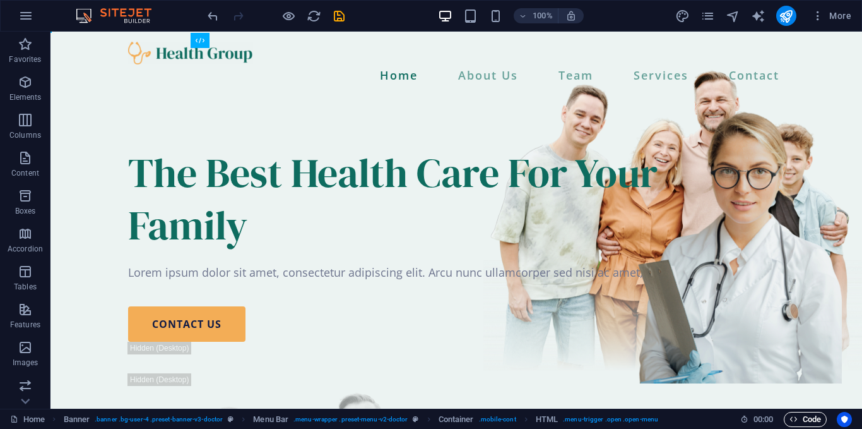
click at [799, 422] on span "Code" at bounding box center [806, 419] width 32 height 15
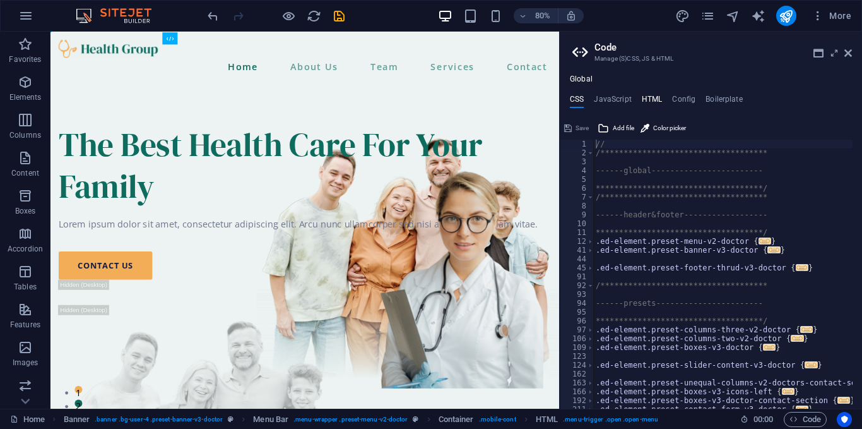
click at [651, 96] on h4 "HTML" at bounding box center [652, 102] width 21 height 14
type textarea "<a href="#main-content" class="wv-link-content button">Skip to main content</a>"
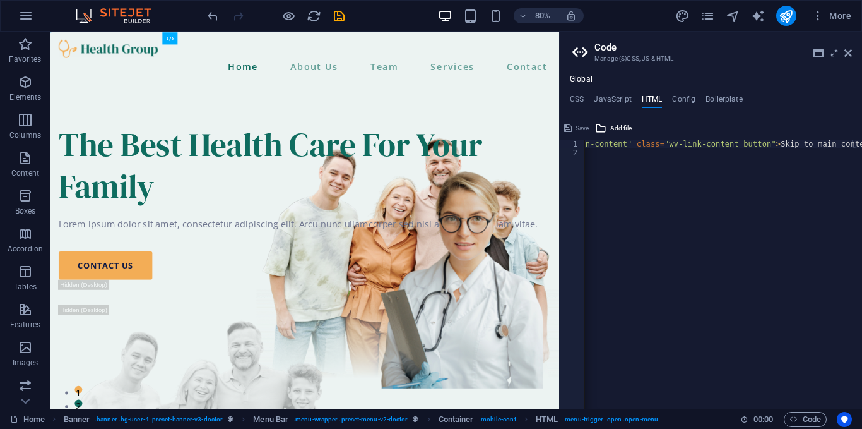
scroll to position [0, 64]
click at [846, 56] on icon at bounding box center [849, 53] width 8 height 10
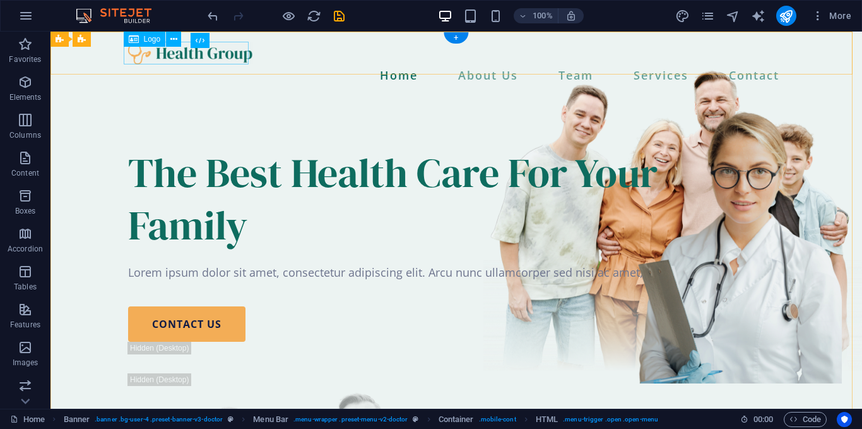
click at [128, 54] on div at bounding box center [456, 53] width 657 height 23
click at [133, 40] on icon at bounding box center [134, 39] width 10 height 15
